Goal: Find specific page/section: Find specific page/section

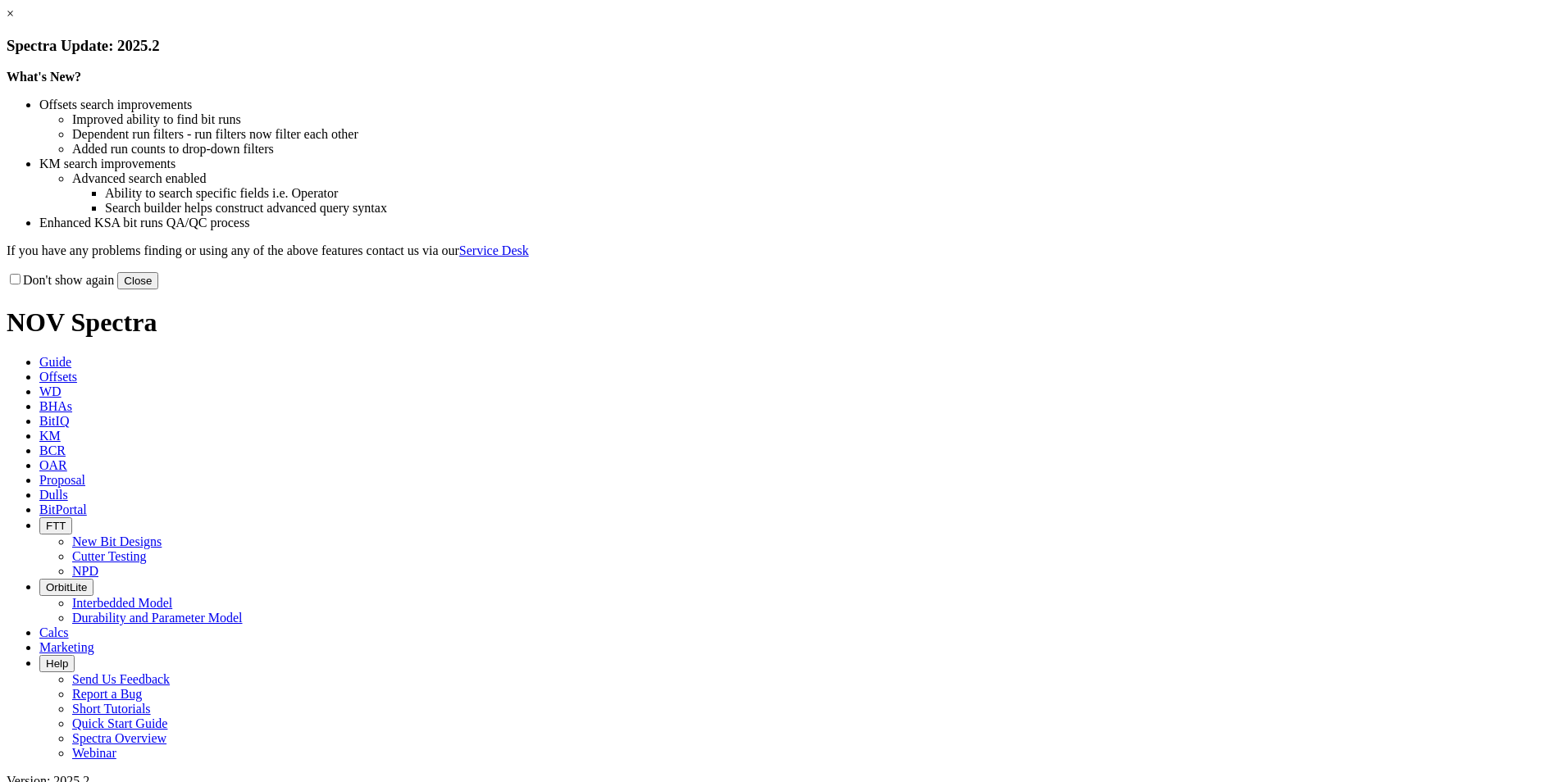
click at [159, 290] on button "Close" at bounding box center [138, 281] width 41 height 17
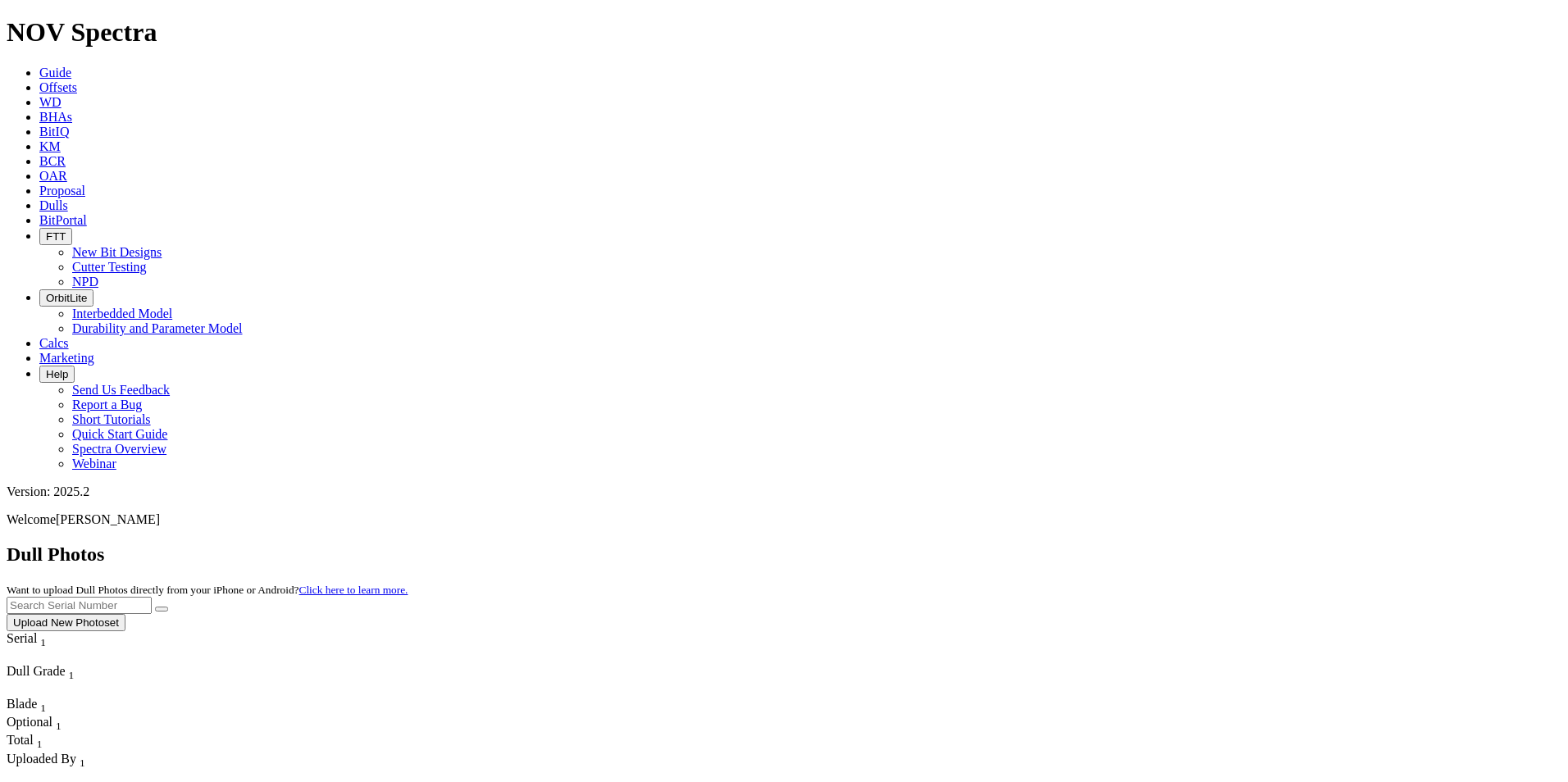
click at [152, 597] on input "text" at bounding box center [79, 606] width 145 height 17
paste input "A321249"
type input "A321249"
click at [168, 606] on button "submit" at bounding box center [161, 609] width 13 height 5
